Goal: Task Accomplishment & Management: Complete application form

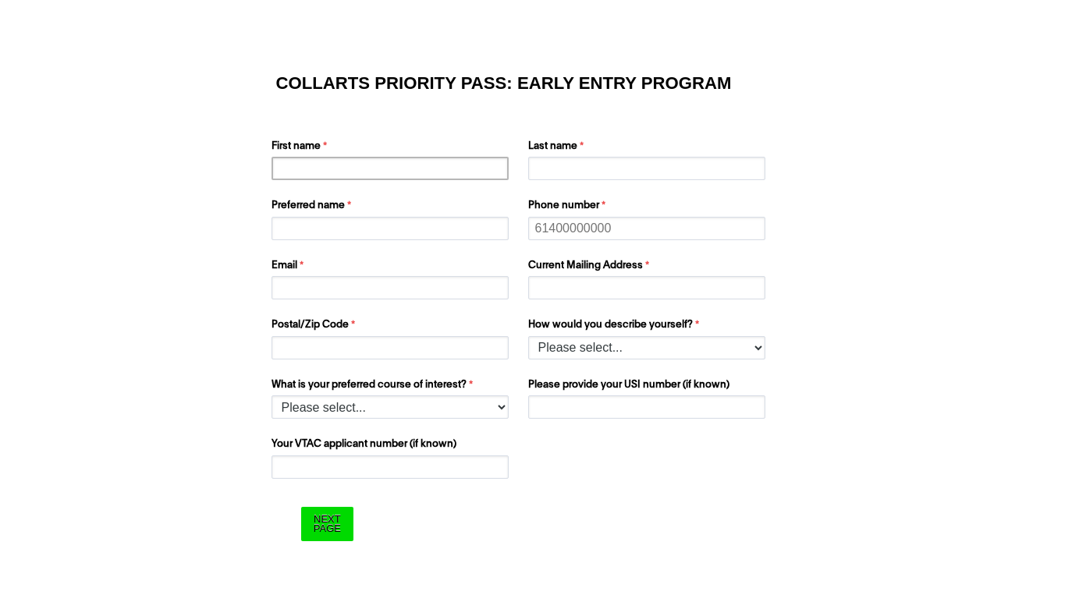
click at [394, 165] on input "First name" at bounding box center [389, 168] width 237 height 23
type input "Samara"
click at [616, 178] on input "Last name" at bounding box center [646, 168] width 237 height 23
type input "[PERSON_NAME]"
click at [429, 232] on input "Preferred name" at bounding box center [389, 228] width 237 height 23
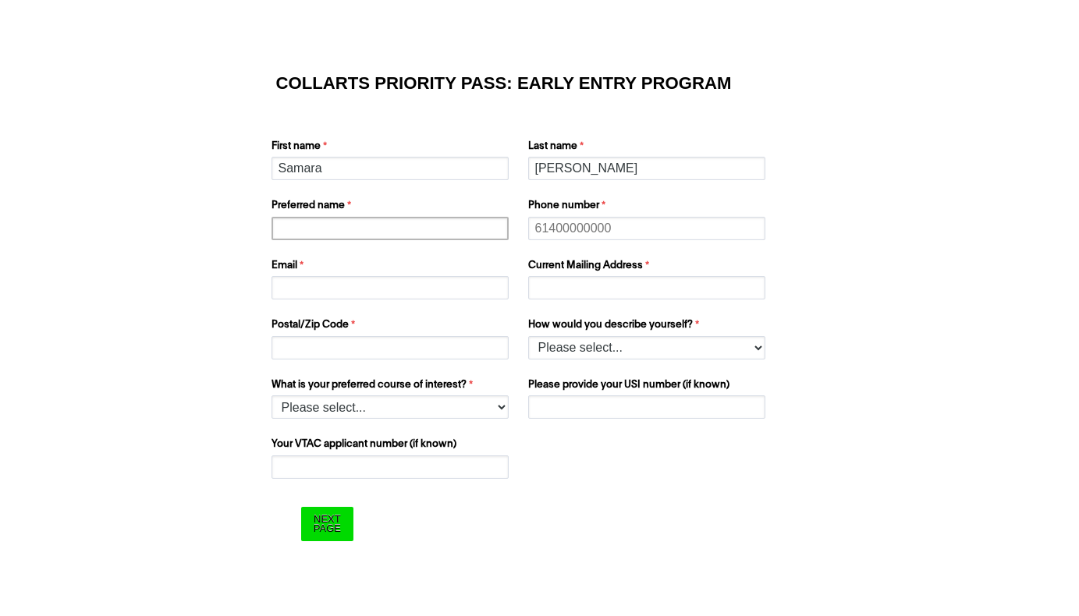
type input "Samara"
click at [606, 235] on input "Phone number" at bounding box center [646, 228] width 237 height 23
type input "61411965778"
click at [438, 290] on input "Email" at bounding box center [389, 287] width 237 height 23
type input "[EMAIL_ADDRESS][DOMAIN_NAME]"
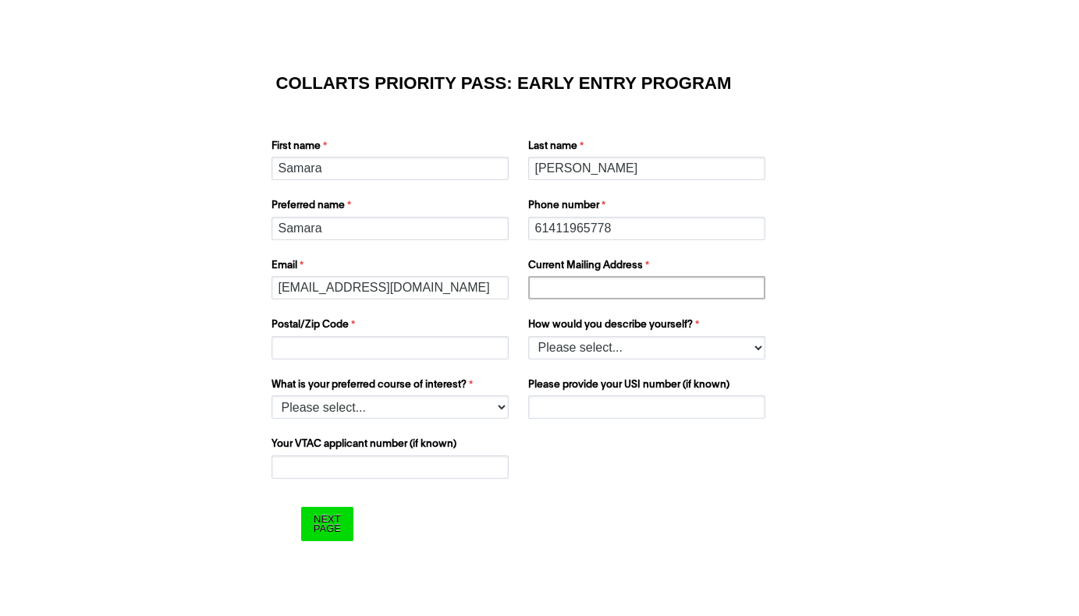
click at [554, 280] on input "Current Mailing Address" at bounding box center [646, 287] width 237 height 23
type input "[EMAIL_ADDRESS][DOMAIN_NAME]"
click at [392, 357] on input "Postal/Zip Code" at bounding box center [389, 347] width 237 height 23
type input "3912"
click at [618, 346] on select "Please select... I’m currently in Year 12 I've completed Year 12 and took a gap…" at bounding box center [646, 347] width 237 height 23
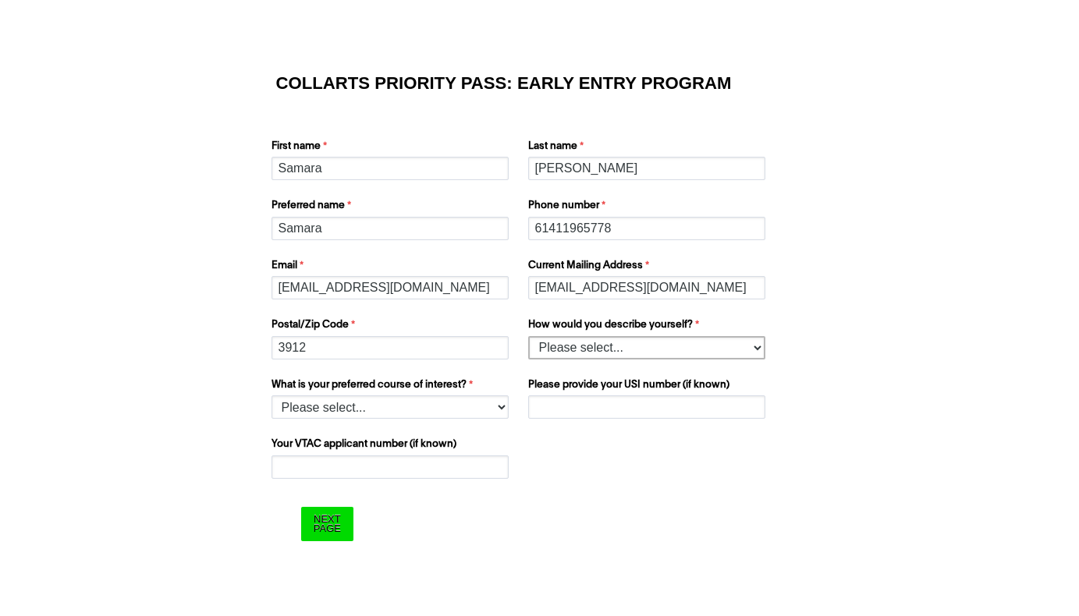
select select "tfa_158"
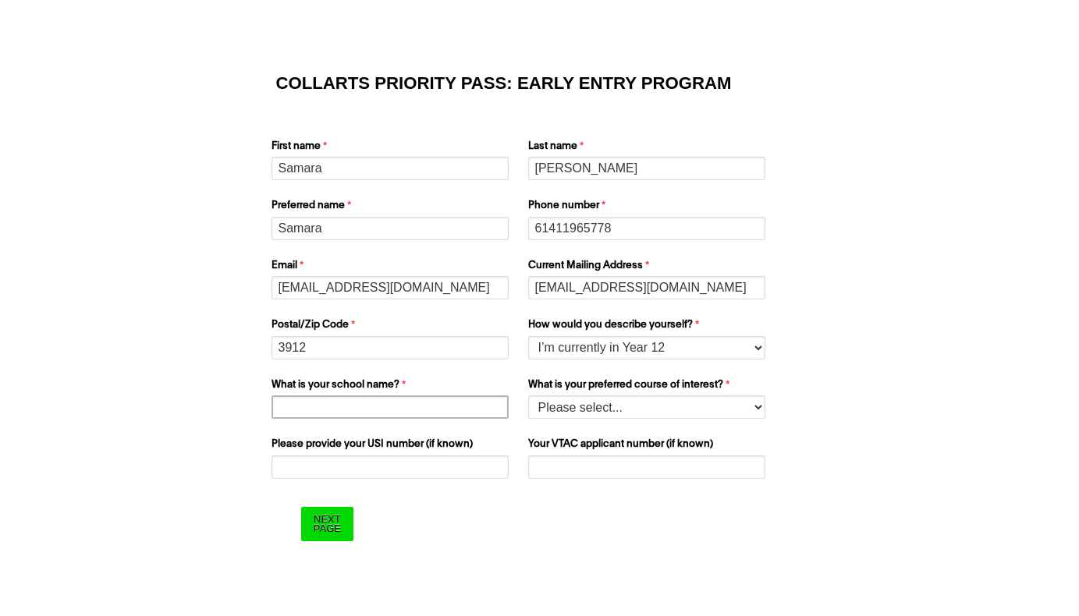
click at [420, 414] on input "What is your school name?" at bounding box center [389, 406] width 237 height 23
type input "[GEOGRAPHIC_DATA]"
click at [660, 420] on div "What is your preferred course of interest? Please select... 2D Animation Acting…" at bounding box center [648, 398] width 253 height 48
click at [654, 416] on select "Please select... 2D Animation Acting Audio Engineering Comedy Digital & Social …" at bounding box center [646, 406] width 237 height 23
select select "tfa_1213"
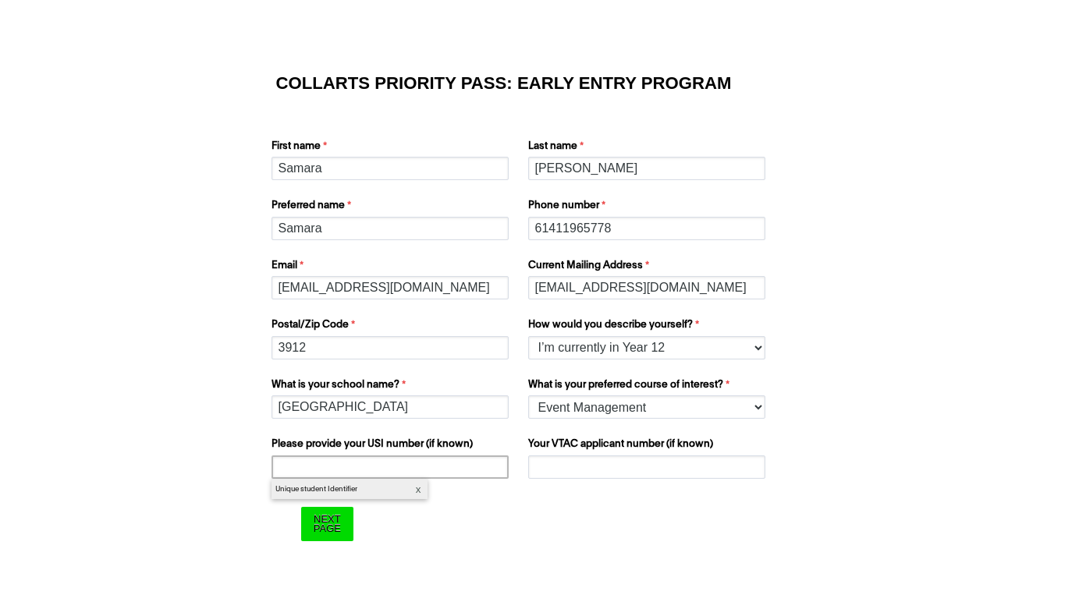
click at [424, 463] on input "Please provide your USI number (if known)" at bounding box center [389, 466] width 237 height 23
type input "5LGQFE4282"
click at [612, 459] on input "Your VTAC applicant number (if known)" at bounding box center [646, 466] width 237 height 23
type input "60004724G"
click at [544, 523] on form "COLLARTS PRIORITY PASS: EARLY ENTRY PROGRAM First name [GEOGRAPHIC_DATA] Last n…" at bounding box center [540, 308] width 624 height 533
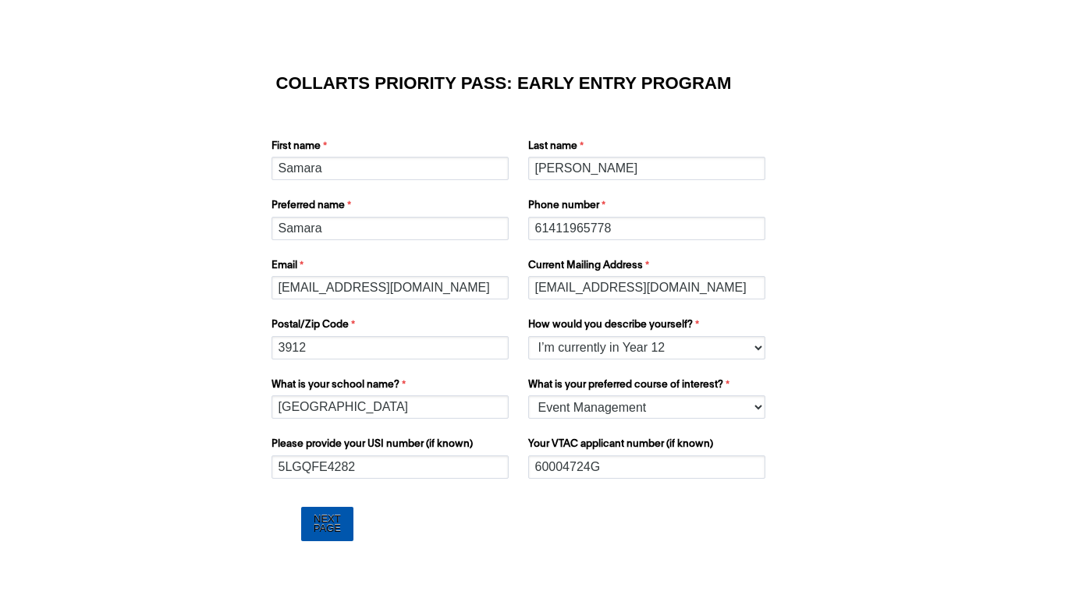
click at [322, 530] on input "Next Page" at bounding box center [327, 524] width 52 height 34
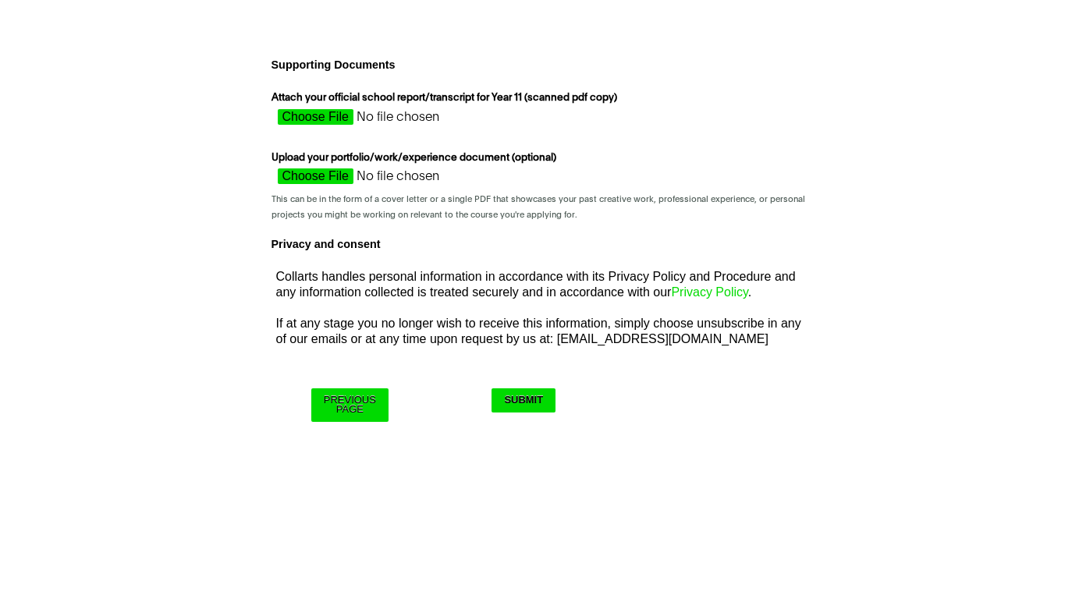
click at [325, 113] on input "Attach your official school report/transcript for Year 11 (scanned pdf copy)" at bounding box center [410, 120] width 278 height 23
type input "C:\fakepath\[PERSON_NAME][GEOGRAPHIC_DATA] (26094) - Semester 2, 2024 - End of …"
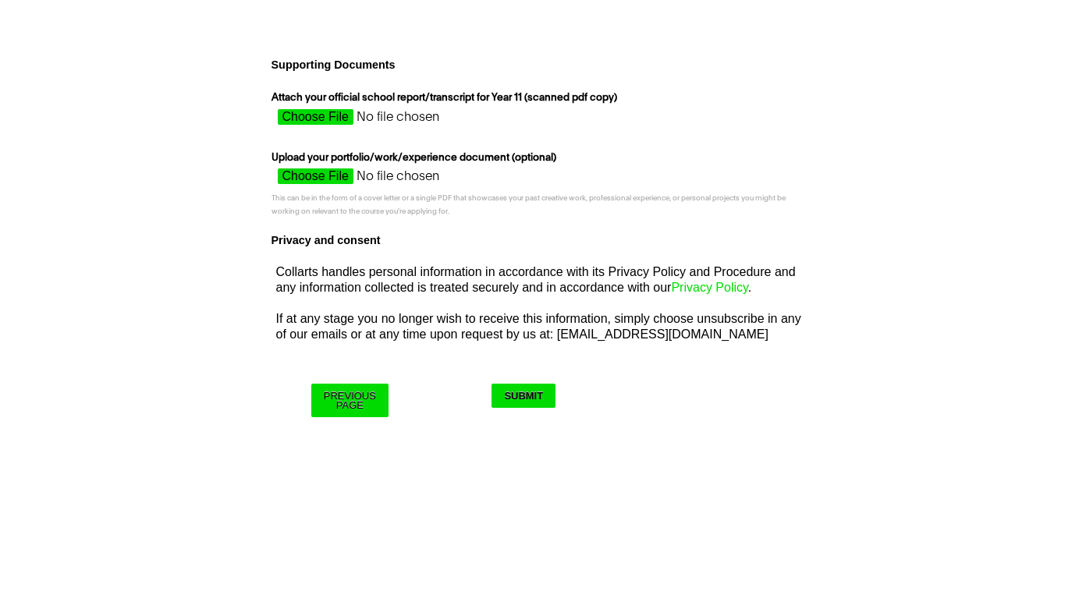
click at [316, 179] on input "Upload your portfolio/work/experience document (optional)" at bounding box center [410, 179] width 278 height 23
type input "C:\fakepath\[PERSON_NAME].pdf"
click at [528, 396] on input "Submit" at bounding box center [523, 396] width 64 height 24
